Goal: Information Seeking & Learning: Compare options

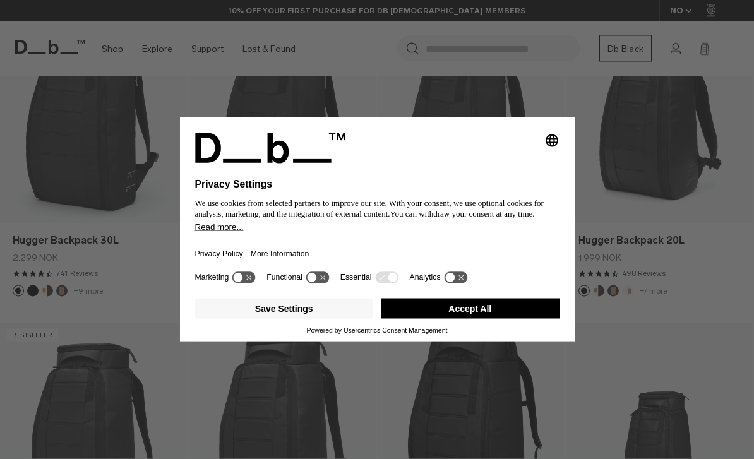
click at [550, 110] on div "Selecting an option will immediately change the language Privacy Settings We us…" at bounding box center [377, 229] width 754 height 459
click at [535, 107] on div "Selecting an option will immediately change the language Privacy Settings We us…" at bounding box center [377, 229] width 754 height 459
click at [509, 319] on button "Accept All" at bounding box center [470, 309] width 179 height 20
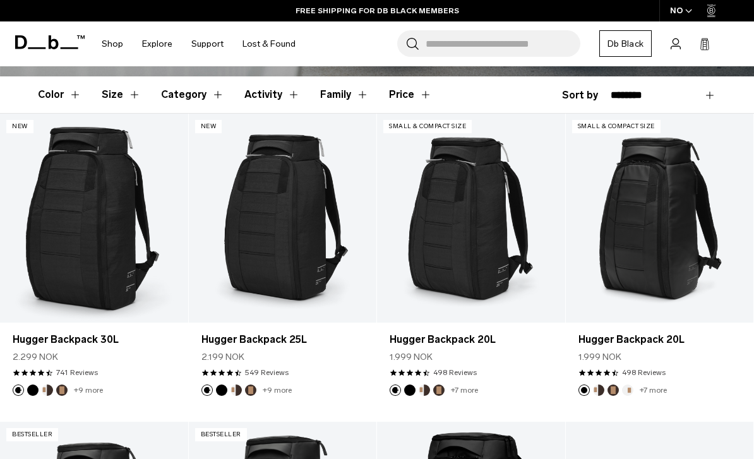
scroll to position [335, 0]
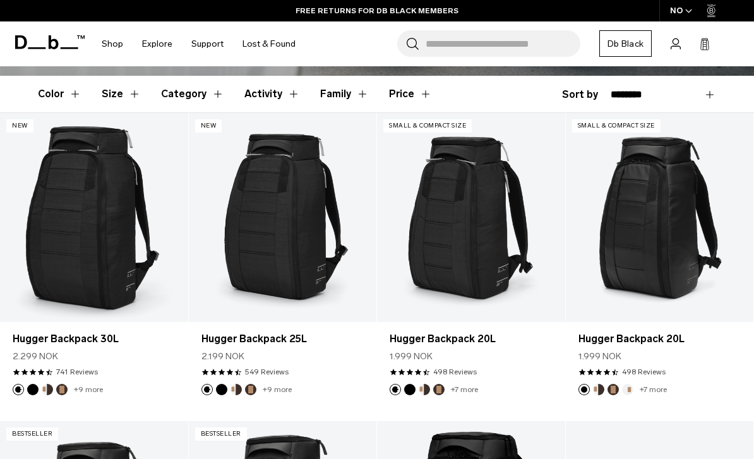
click at [49, 384] on img "Cappuccino" at bounding box center [47, 390] width 14 height 14
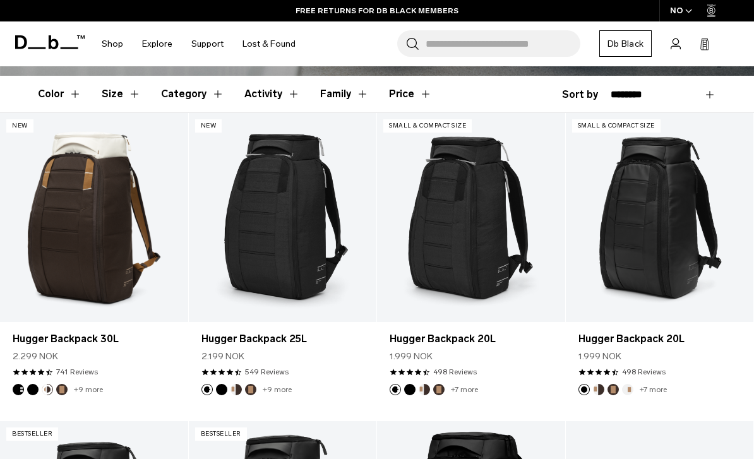
click at [66, 387] on button "Espresso" at bounding box center [61, 389] width 11 height 11
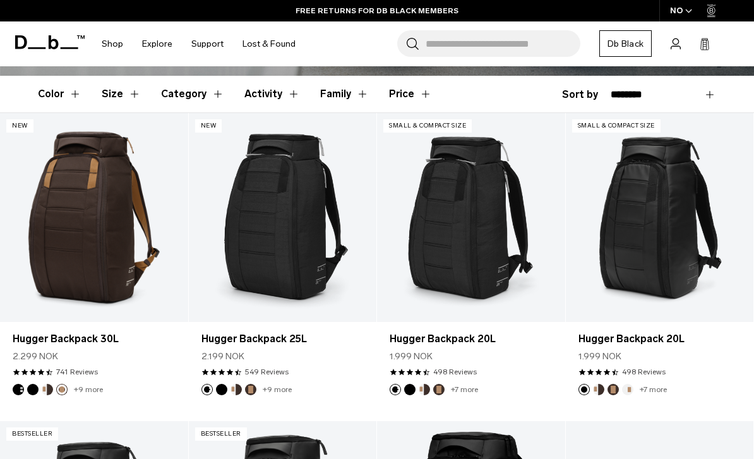
click at [78, 388] on link "+9 more" at bounding box center [88, 389] width 29 height 9
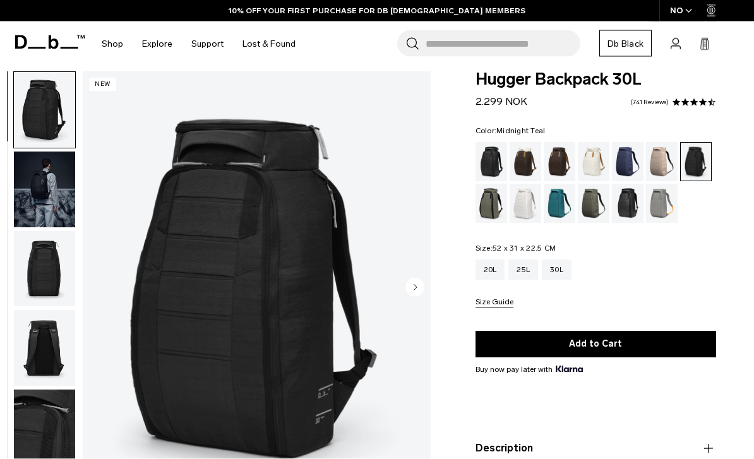
scroll to position [14, 0]
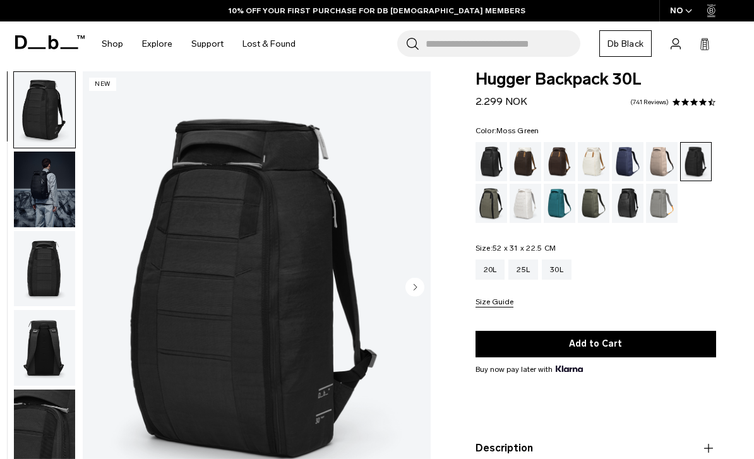
click at [582, 207] on div "Moss Green" at bounding box center [594, 203] width 32 height 39
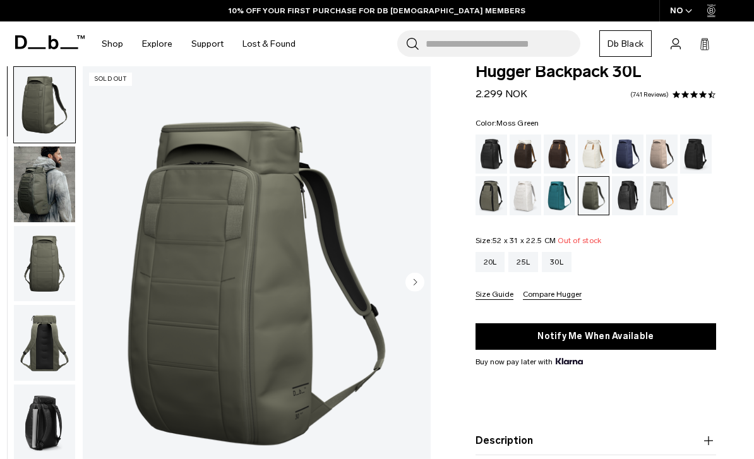
click at [49, 184] on img "button" at bounding box center [44, 185] width 61 height 76
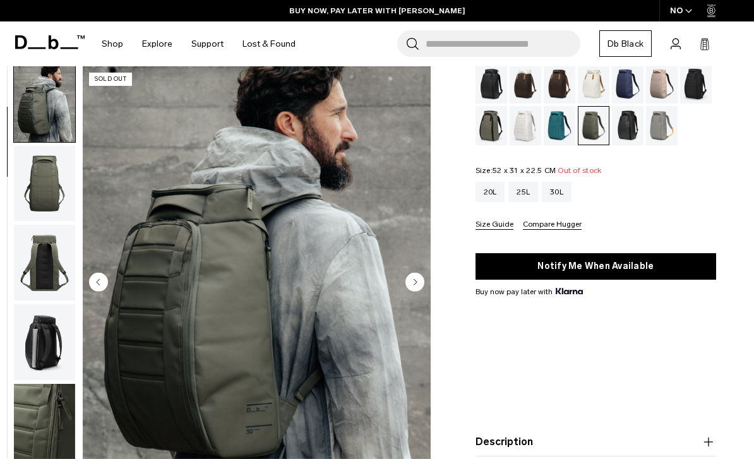
scroll to position [69, 0]
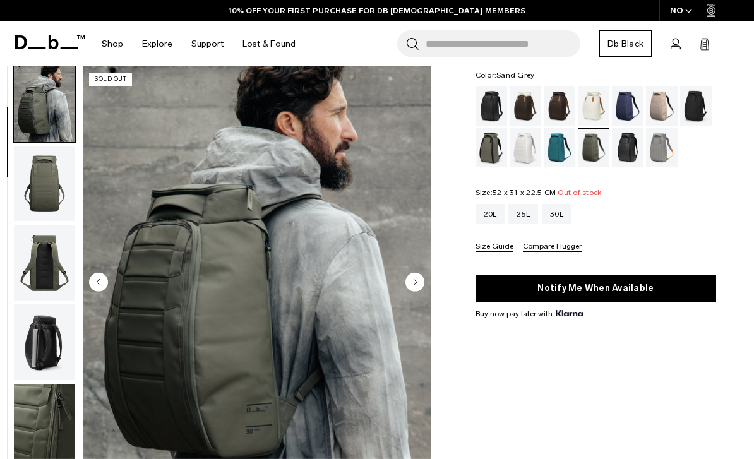
click at [656, 150] on div "Sand Grey" at bounding box center [662, 147] width 32 height 39
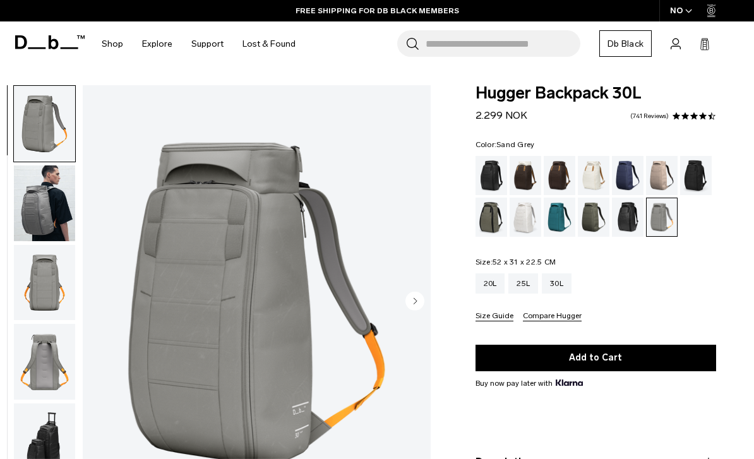
scroll to position [9, 0]
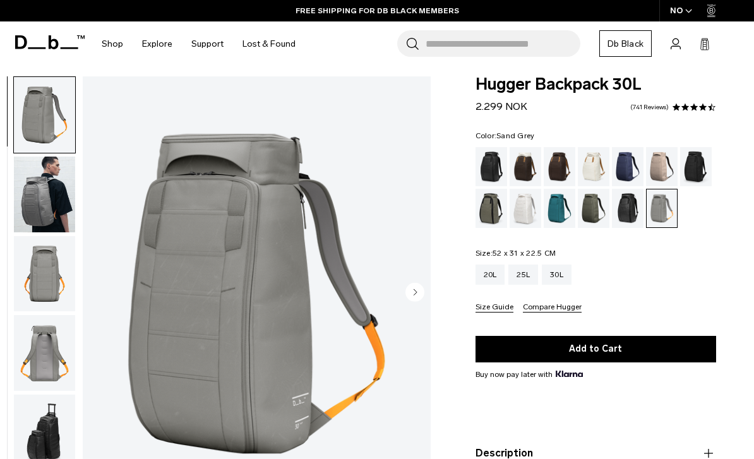
click at [629, 207] on div "Reflective Black" at bounding box center [628, 208] width 32 height 39
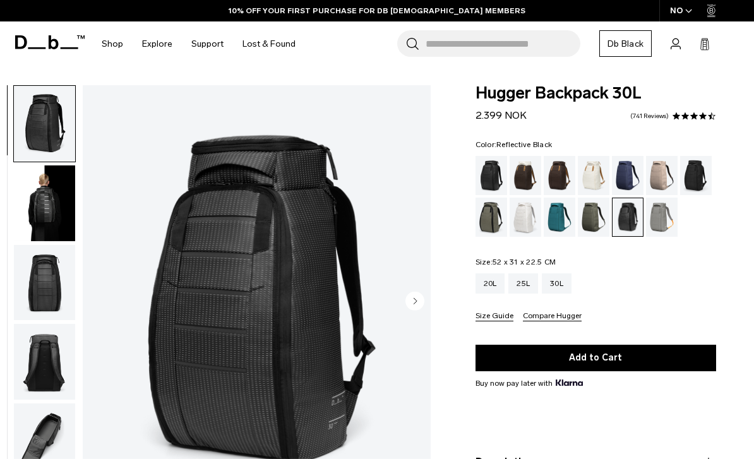
click at [490, 167] on div "Black Out" at bounding box center [492, 175] width 32 height 39
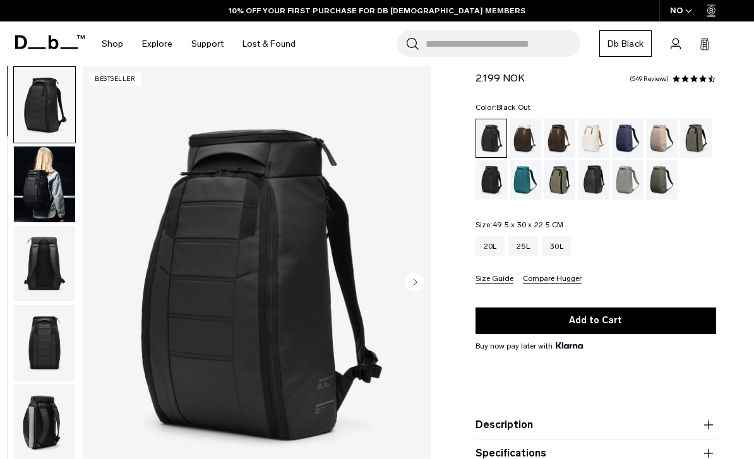
click at [43, 184] on img "button" at bounding box center [44, 185] width 61 height 76
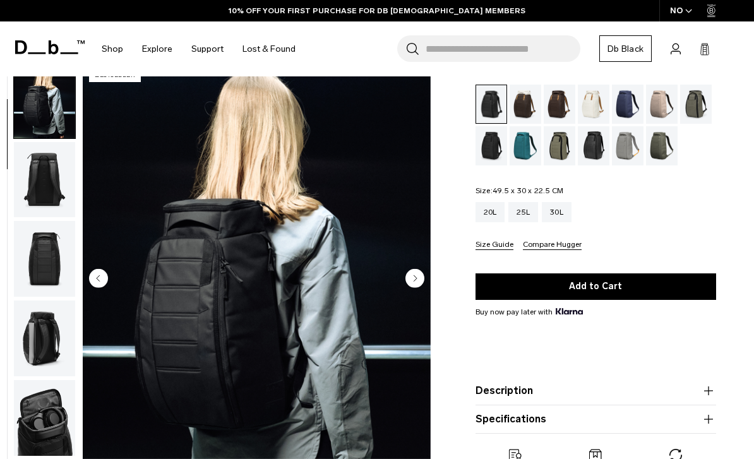
scroll to position [71, 0]
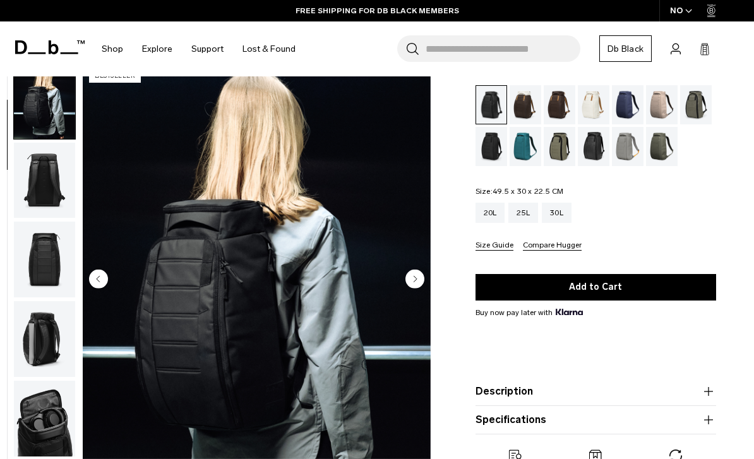
click at [558, 210] on div "30L" at bounding box center [557, 213] width 30 height 20
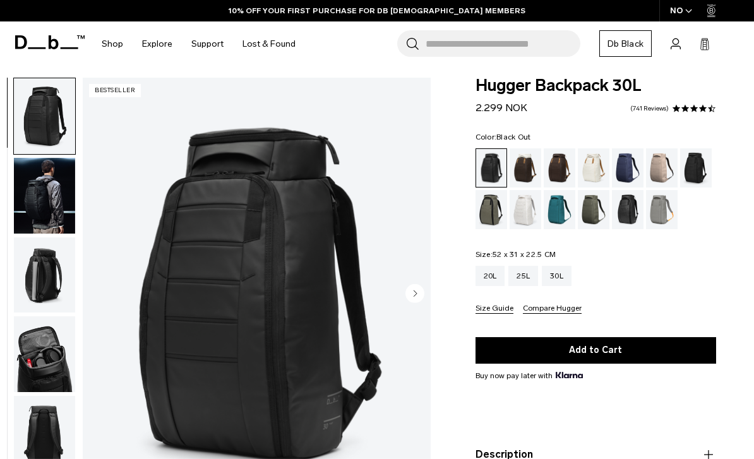
click at [55, 194] on img "button" at bounding box center [44, 196] width 61 height 76
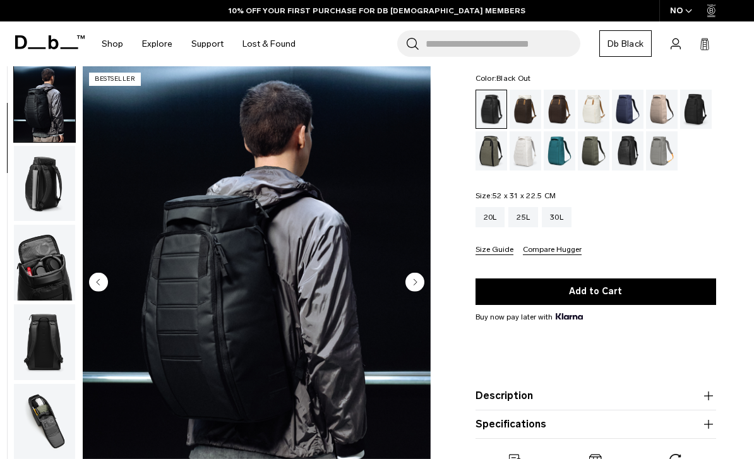
scroll to position [69, 0]
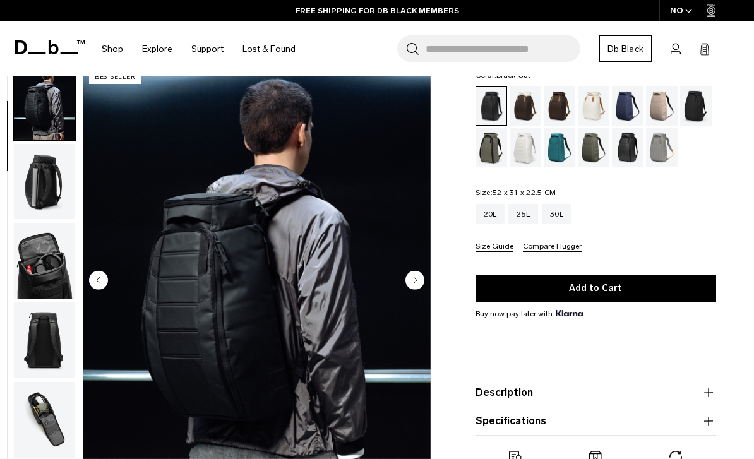
click at [529, 210] on div "25L" at bounding box center [524, 214] width 30 height 20
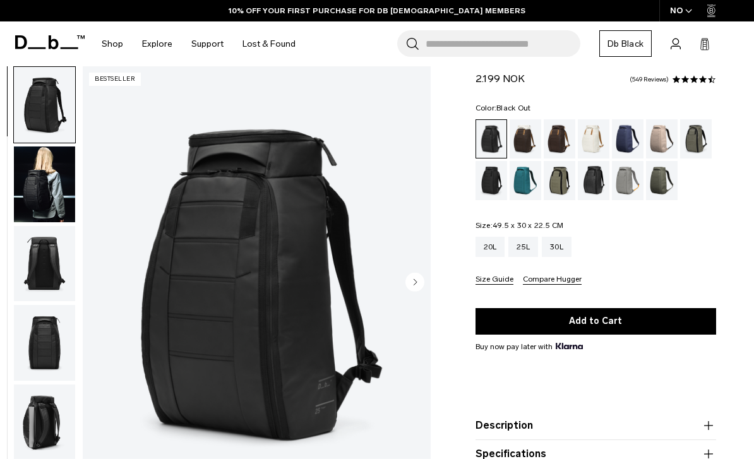
click at [44, 190] on img "button" at bounding box center [44, 185] width 61 height 76
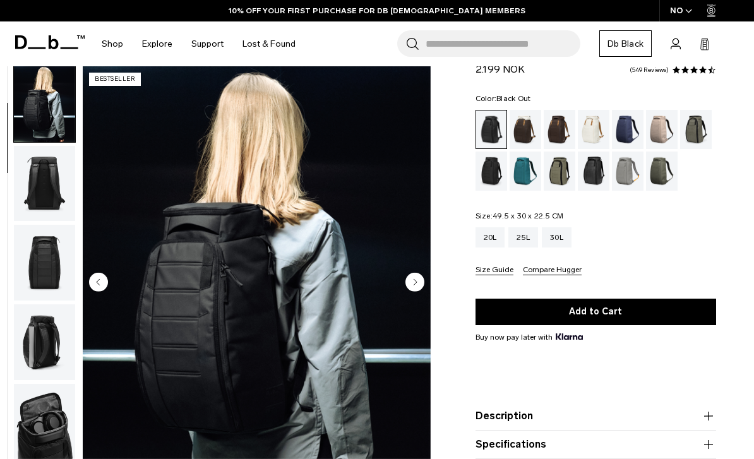
scroll to position [45, 0]
click at [521, 169] on div "Midnight Teal" at bounding box center [526, 171] width 32 height 39
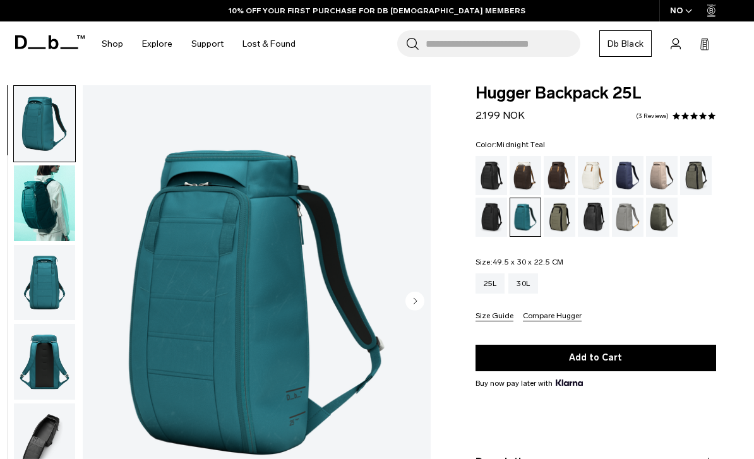
click at [45, 206] on img "button" at bounding box center [44, 204] width 61 height 76
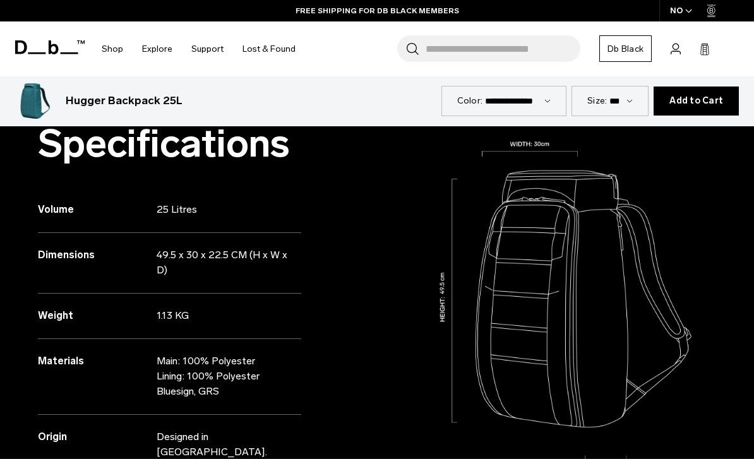
scroll to position [541, 0]
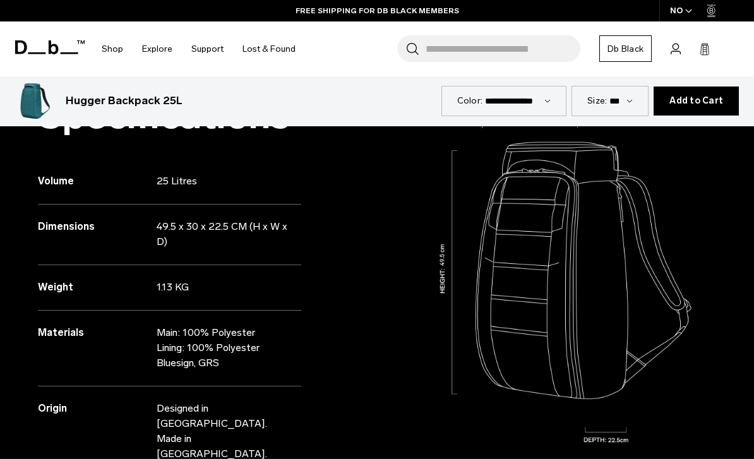
click at [50, 42] on icon at bounding box center [54, 47] width 10 height 14
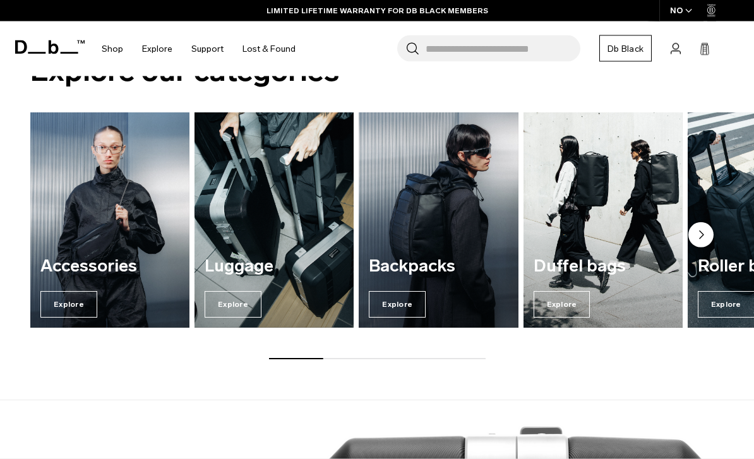
scroll to position [1167, 0]
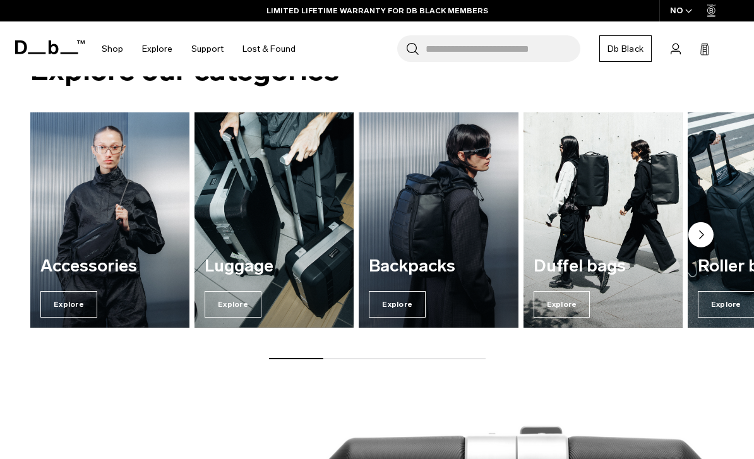
click at [417, 191] on img "3 / 7" at bounding box center [438, 219] width 159 height 215
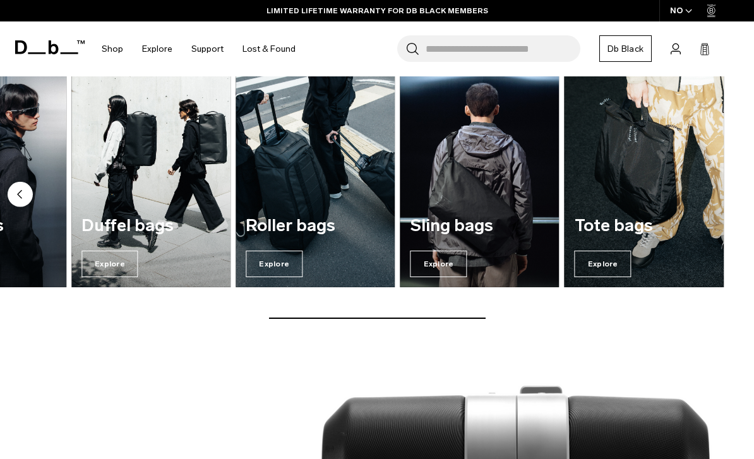
click at [461, 162] on img "6 / 7" at bounding box center [480, 179] width 159 height 215
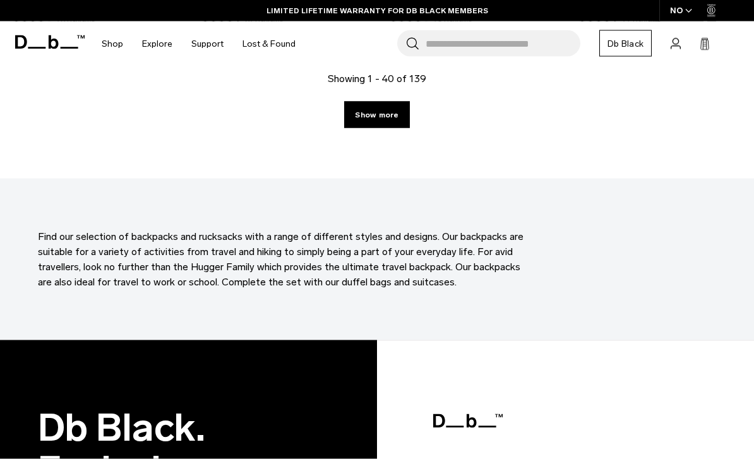
scroll to position [3302, 0]
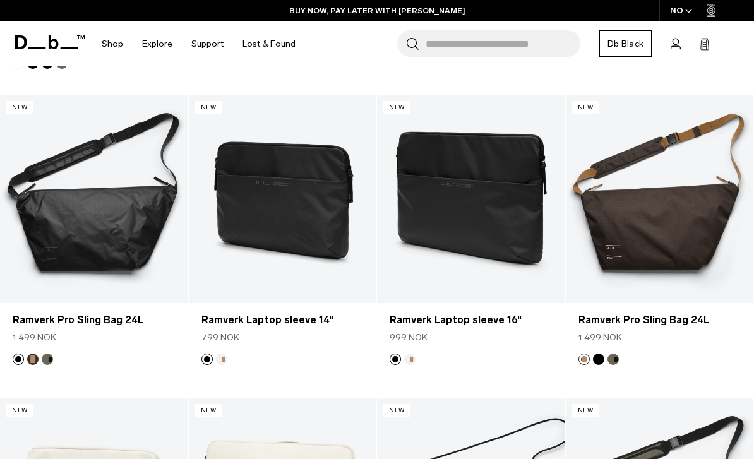
scroll to position [2062, 0]
